Goal: Task Accomplishment & Management: Manage account settings

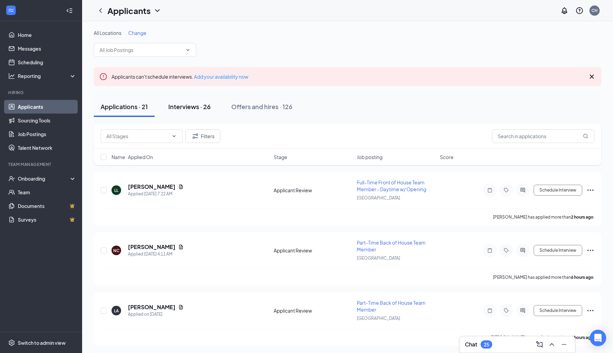
click at [202, 105] on div "Interviews · 26" at bounding box center [189, 106] width 42 height 9
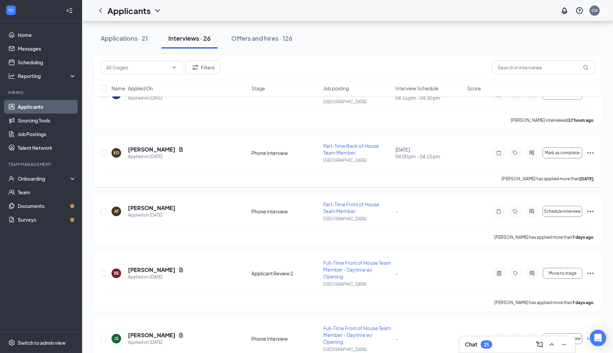
scroll to position [570, 0]
click at [534, 151] on icon "ActiveChat" at bounding box center [532, 153] width 8 height 5
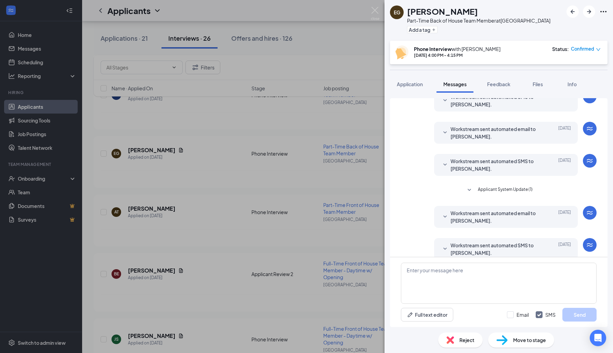
scroll to position [148, 0]
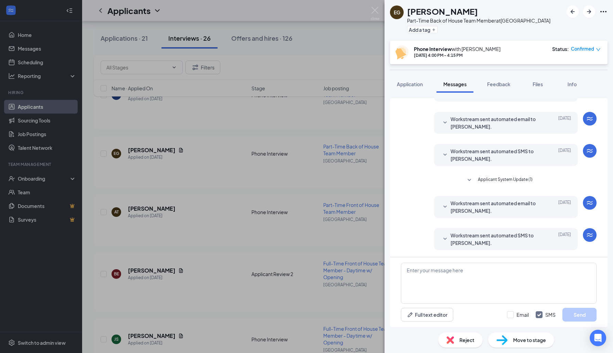
click at [313, 54] on div "EG [PERSON_NAME] Part-Time Back of House Team Member at [GEOGRAPHIC_DATA] Add a…" at bounding box center [306, 176] width 613 height 353
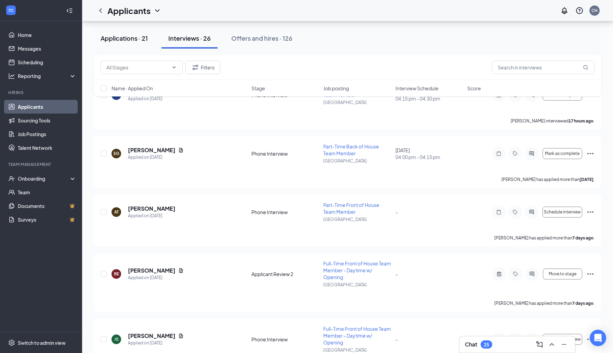
click at [125, 44] on button "Applications · 21" at bounding box center [124, 38] width 61 height 21
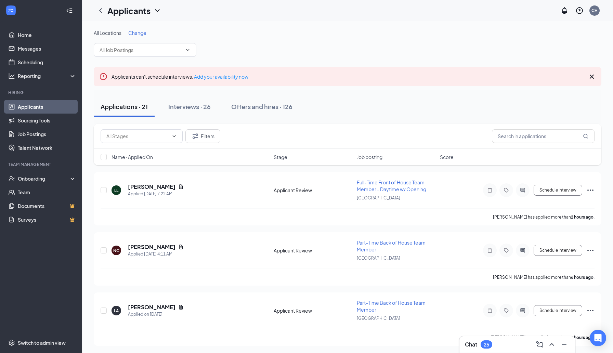
click at [587, 74] on div "Applicants can't schedule interviews. Add your availability now" at bounding box center [348, 76] width 508 height 19
click at [590, 74] on icon "Cross" at bounding box center [592, 77] width 8 height 8
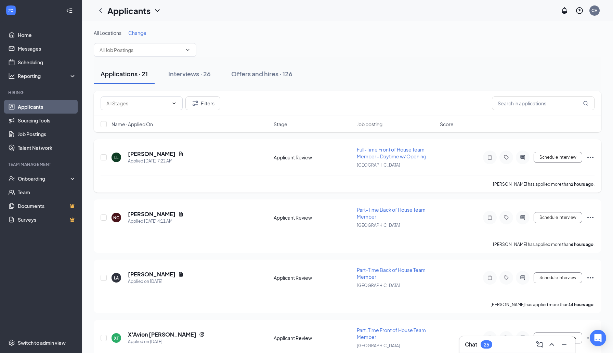
click at [215, 155] on div "[PERSON_NAME] Applied [DATE] 7:22 AM" at bounding box center [191, 157] width 158 height 14
click at [143, 154] on h5 "[PERSON_NAME]" at bounding box center [152, 154] width 48 height 8
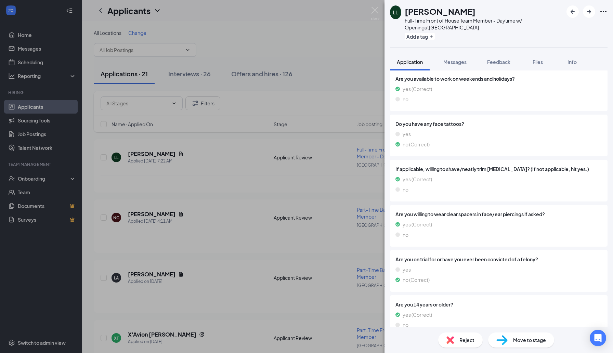
scroll to position [761, 0]
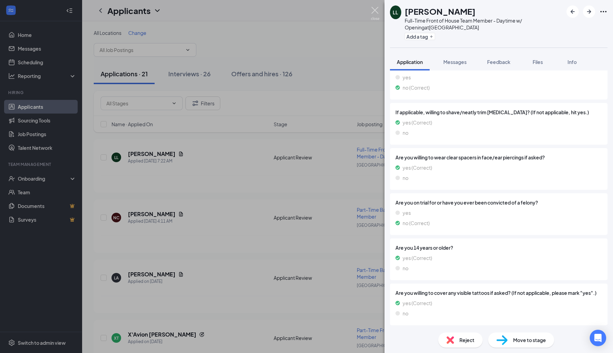
click at [373, 13] on img at bounding box center [375, 13] width 9 height 13
